Goal: Transaction & Acquisition: Purchase product/service

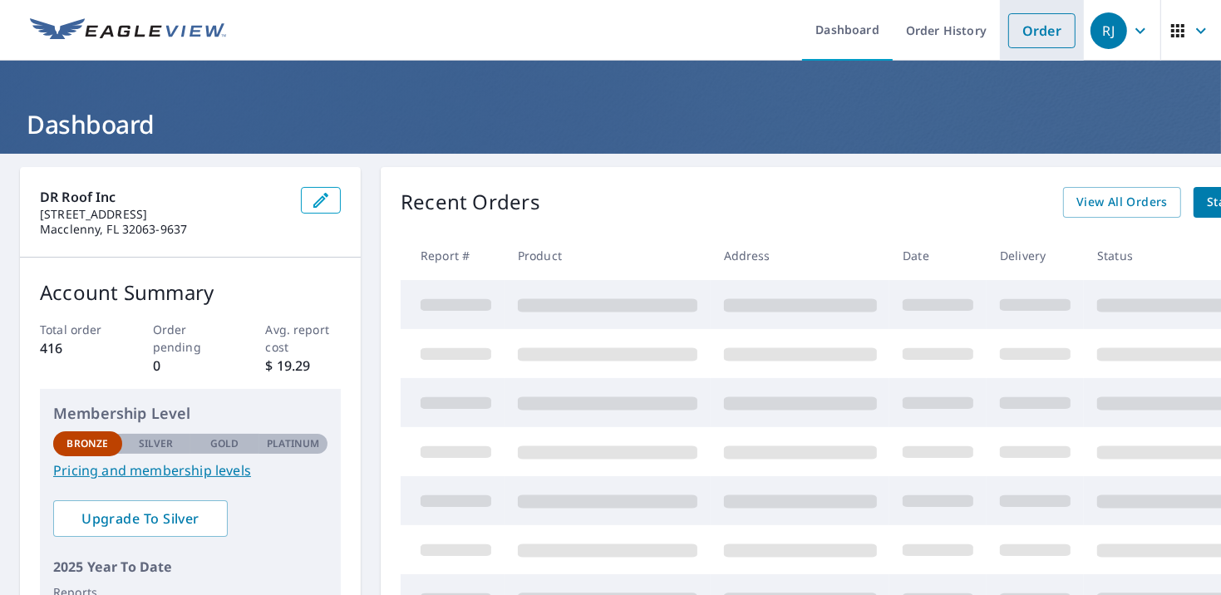
click at [1019, 32] on link "Order" at bounding box center [1042, 30] width 67 height 35
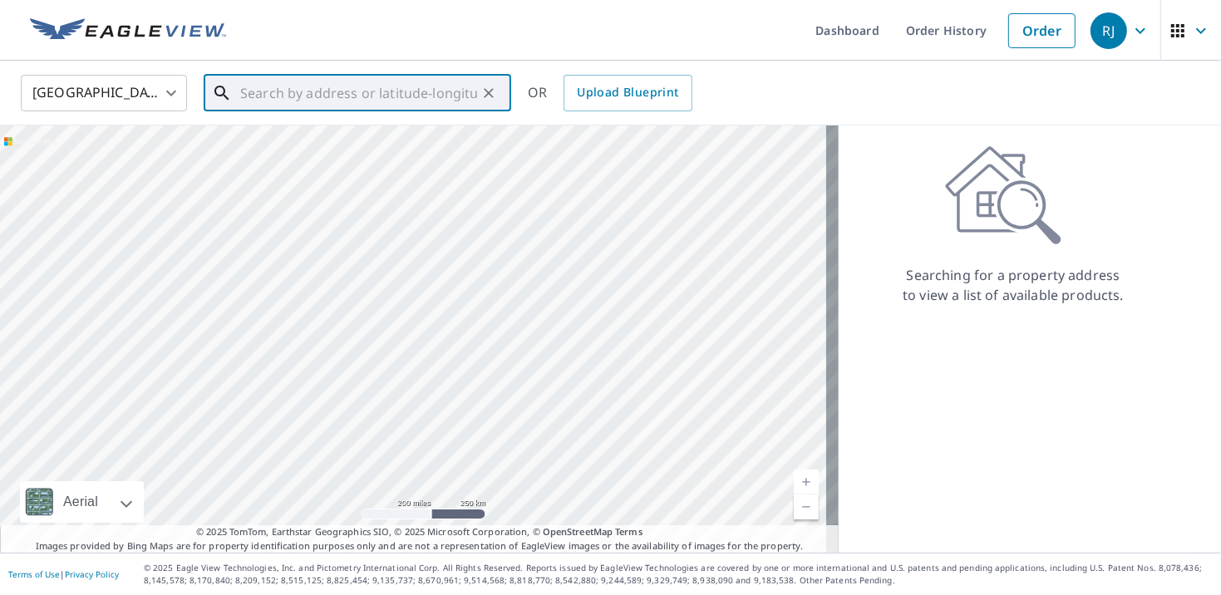
click at [371, 96] on input "text" at bounding box center [358, 93] width 237 height 47
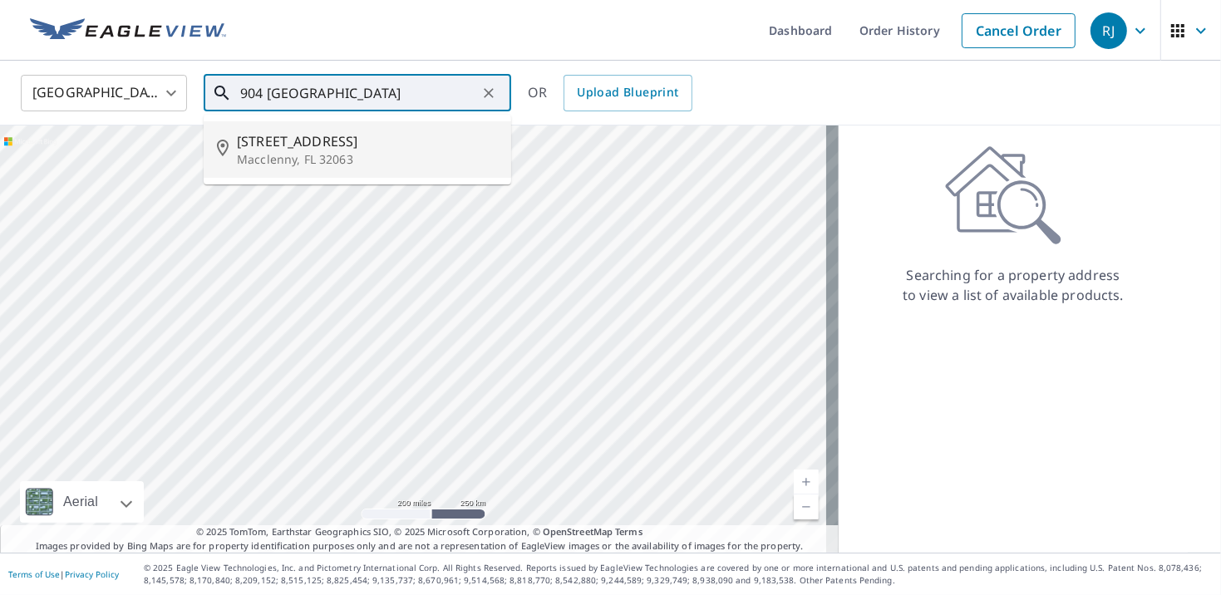
click at [322, 150] on div "[STREET_ADDRESS]" at bounding box center [367, 149] width 261 height 37
type input "[STREET_ADDRESS]"
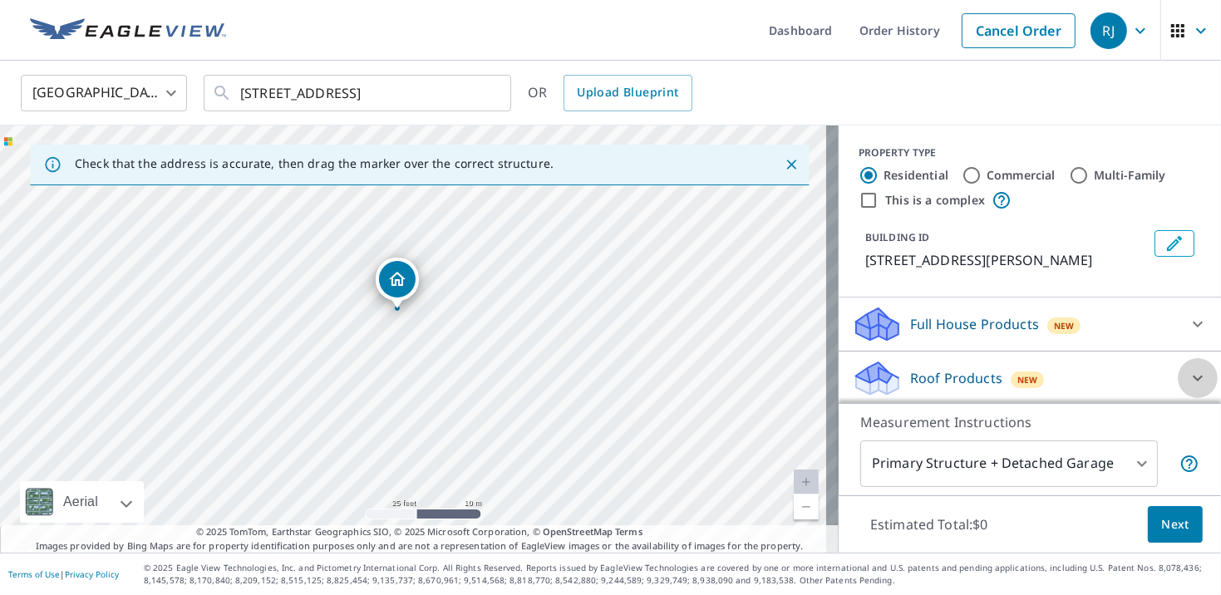
click at [1178, 389] on div at bounding box center [1198, 378] width 40 height 40
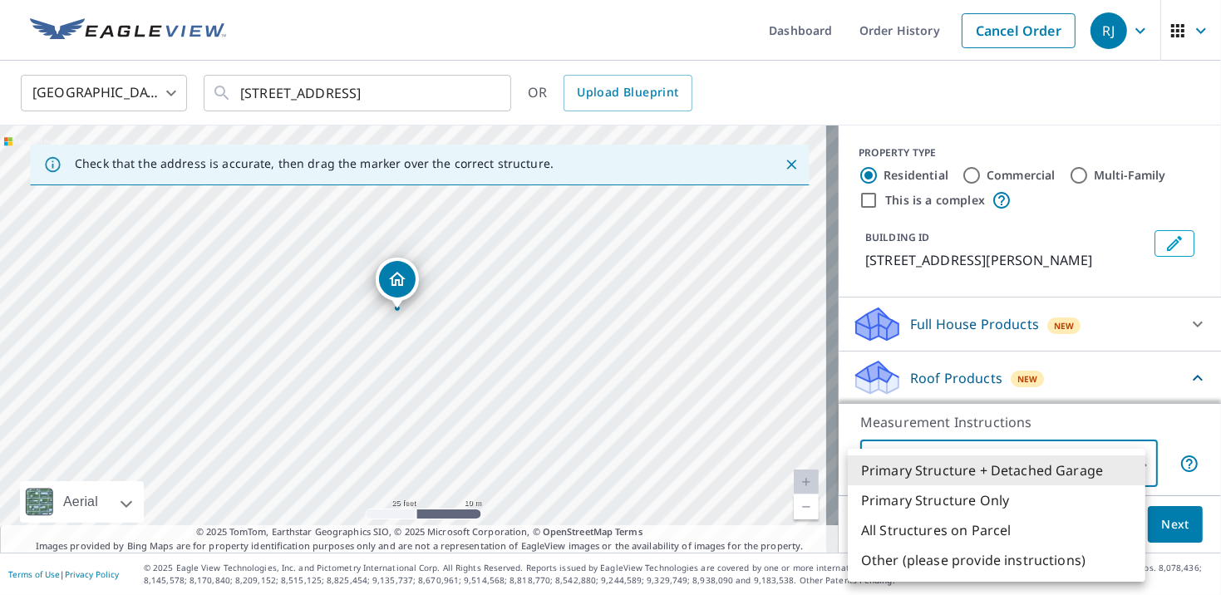
click at [1132, 459] on body "RJ RJ Dashboard Order History Cancel Order RJ [GEOGRAPHIC_DATA] [GEOGRAPHIC_DAT…" at bounding box center [610, 297] width 1221 height 595
click at [1205, 384] on div at bounding box center [610, 297] width 1221 height 595
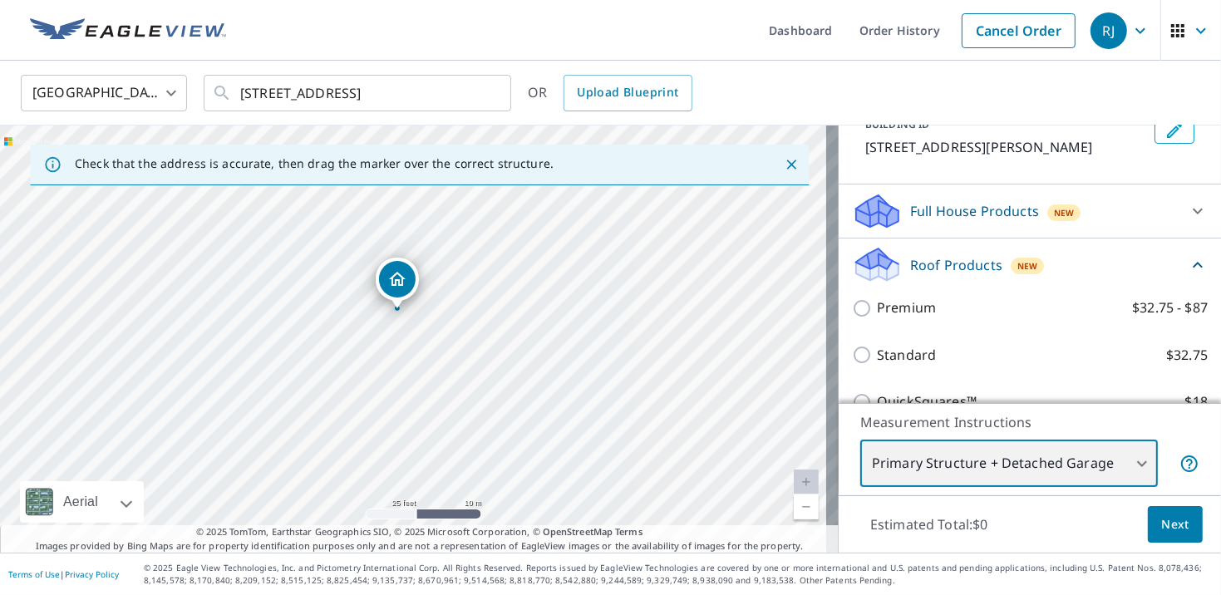
scroll to position [146, 0]
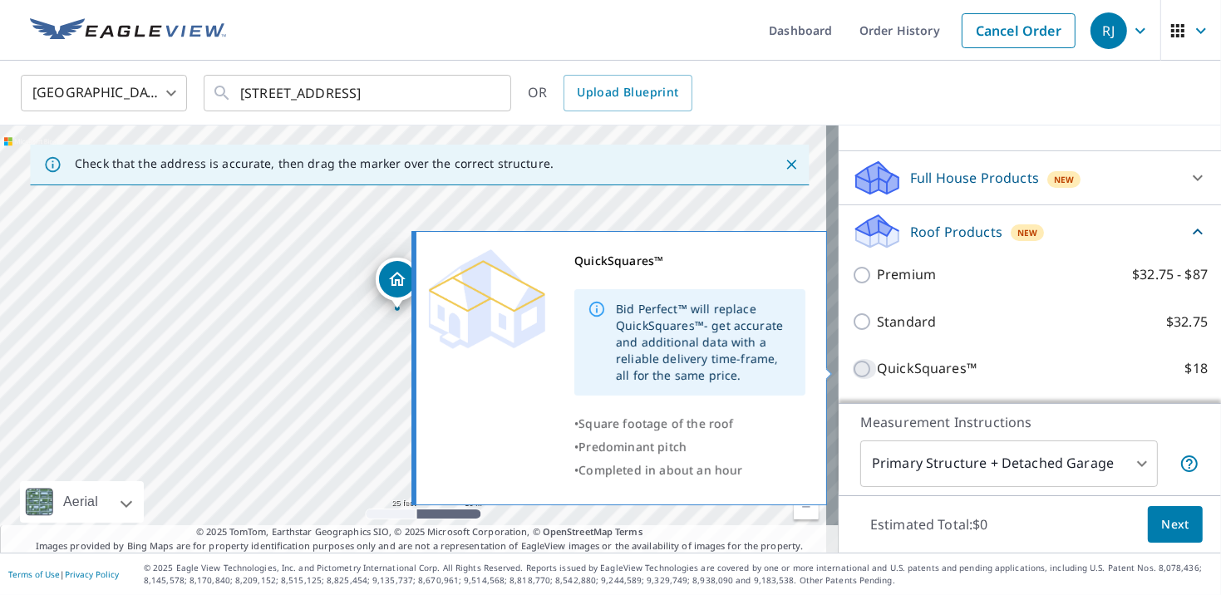
click at [852, 365] on input "QuickSquares™ $18" at bounding box center [864, 369] width 25 height 20
checkbox input "true"
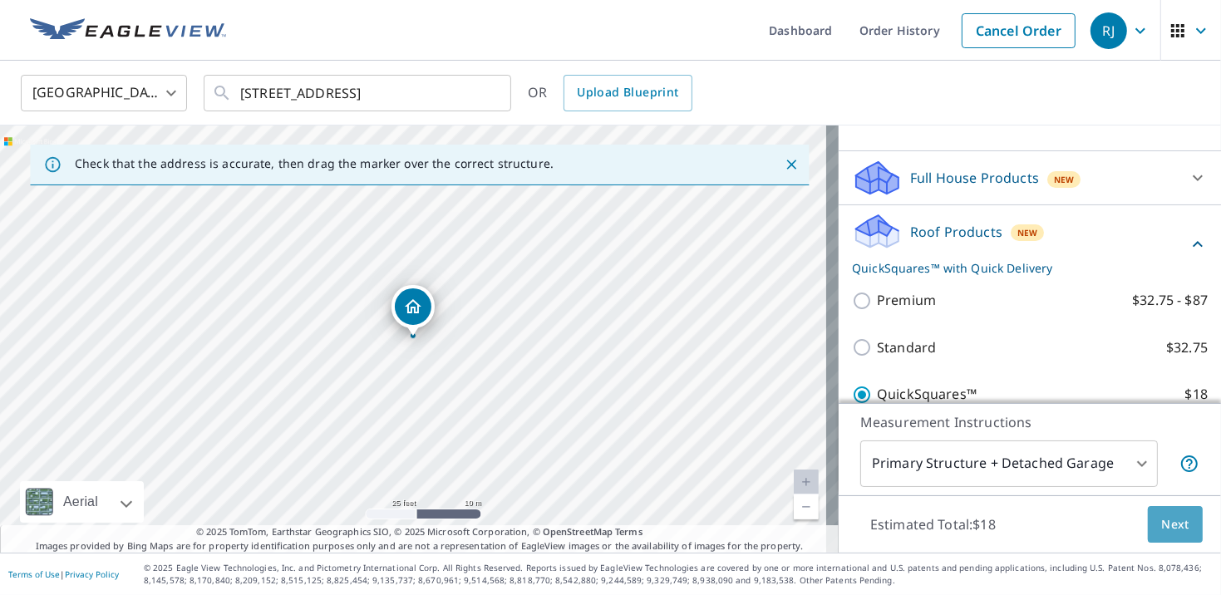
click at [1167, 526] on span "Next" at bounding box center [1176, 525] width 28 height 21
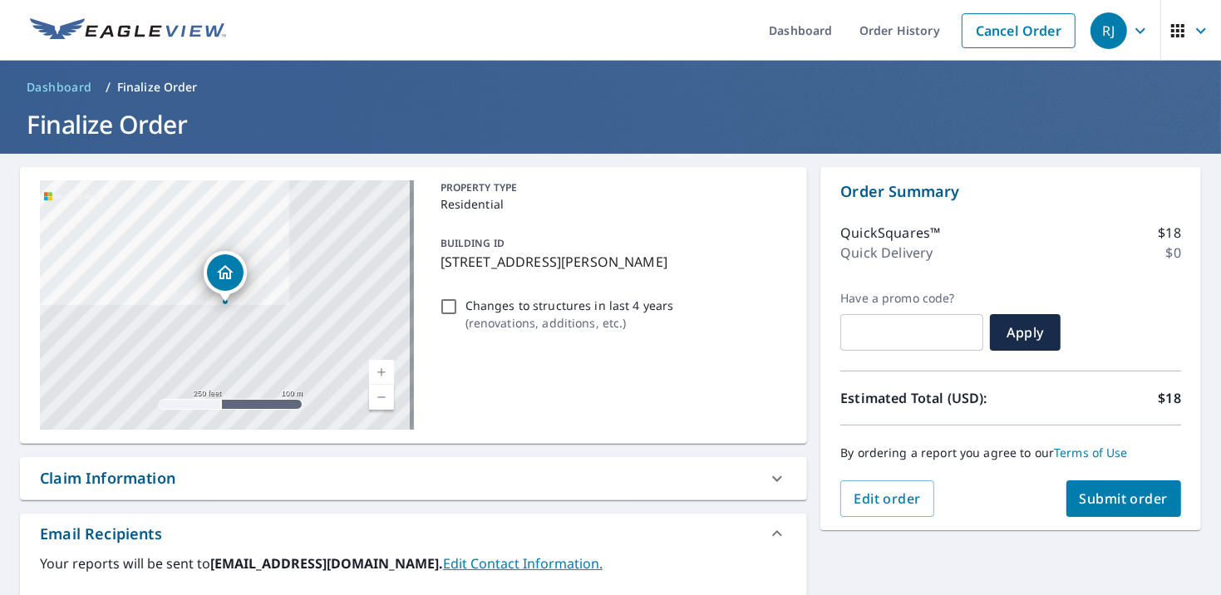
click at [1111, 496] on span "Submit order" at bounding box center [1124, 499] width 89 height 18
